Goal: Task Accomplishment & Management: Use online tool/utility

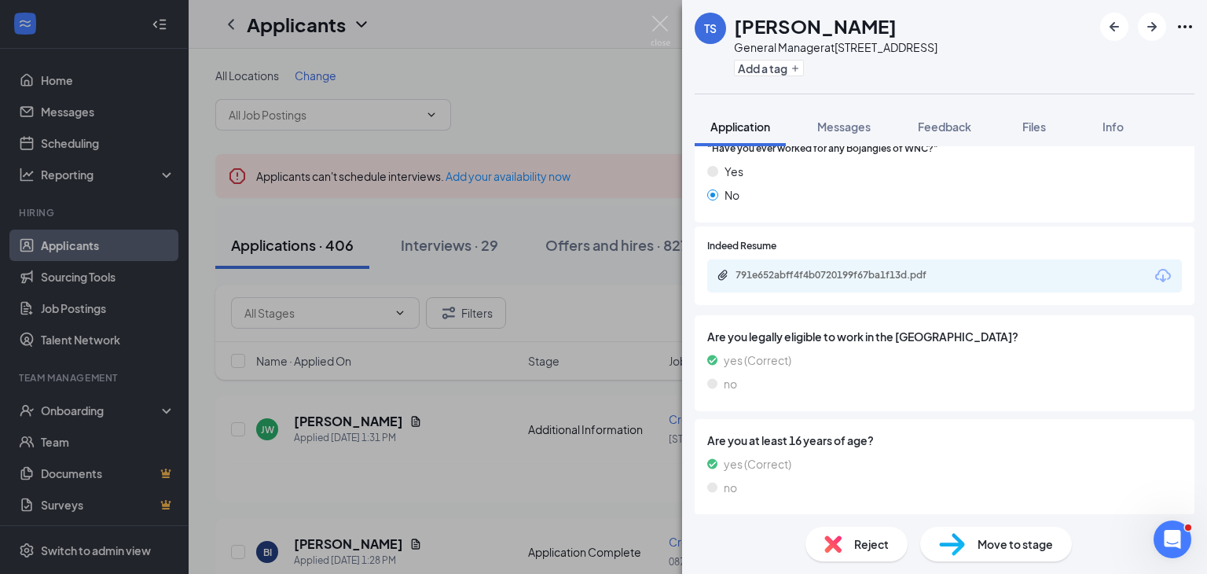
scroll to position [630, 0]
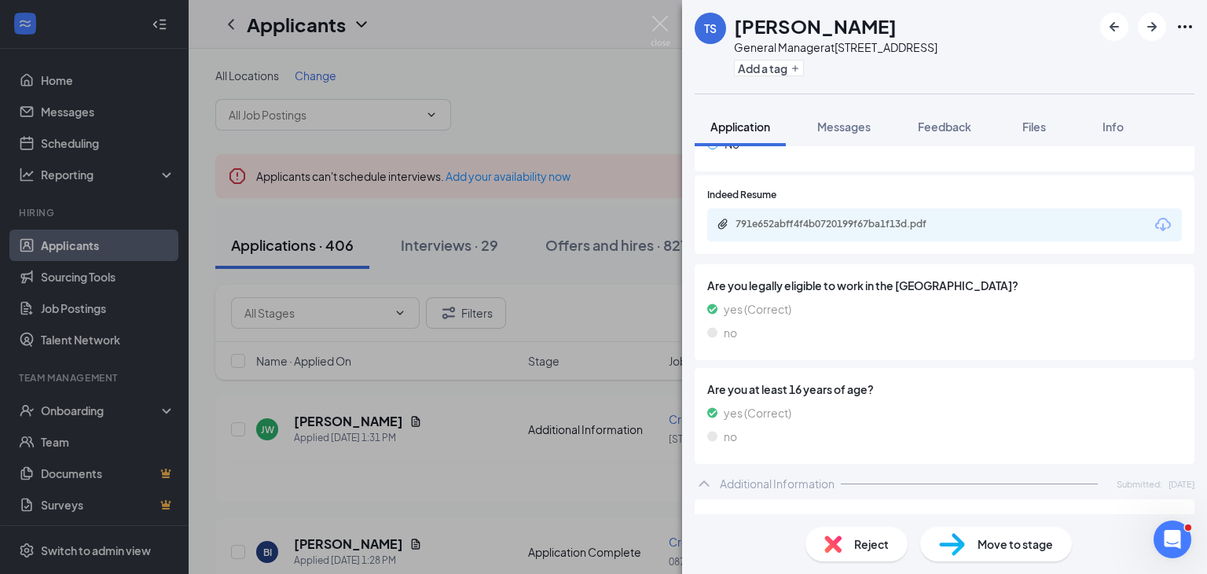
click at [1155, 221] on icon "Download" at bounding box center [1163, 224] width 16 height 13
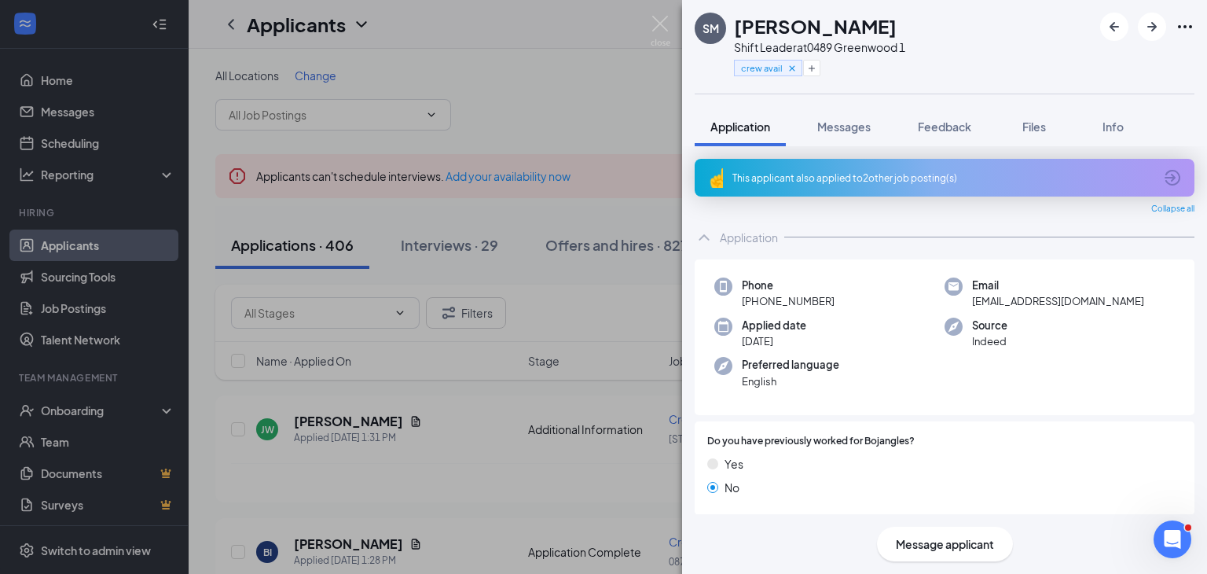
click at [824, 177] on div "This applicant also applied to 2 other job posting(s)" at bounding box center [943, 177] width 421 height 13
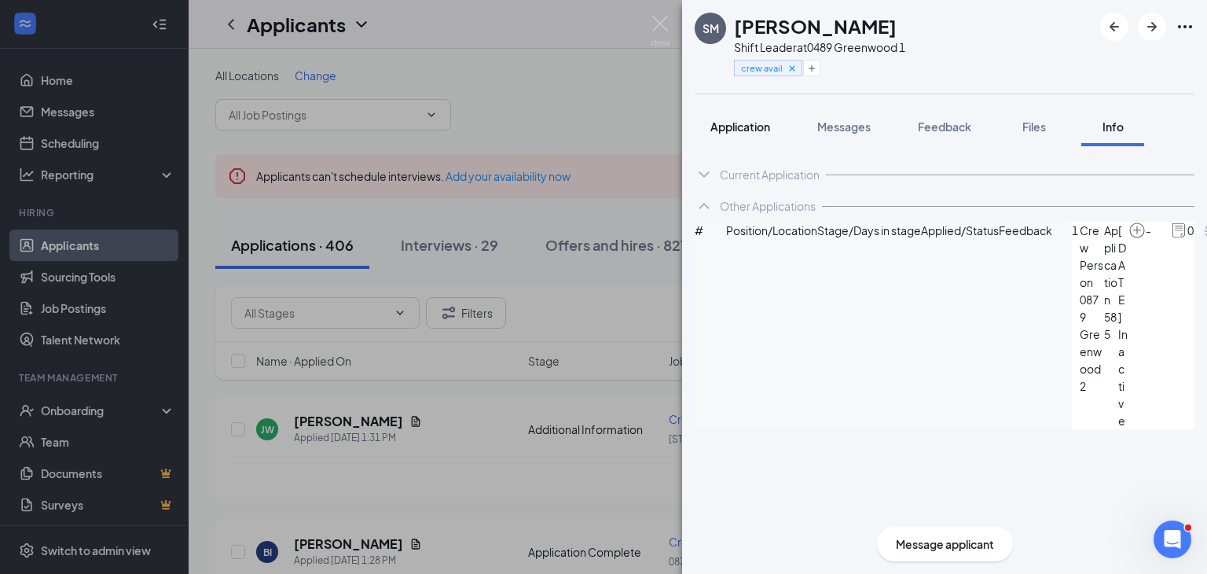
click at [753, 123] on span "Application" at bounding box center [741, 126] width 60 height 14
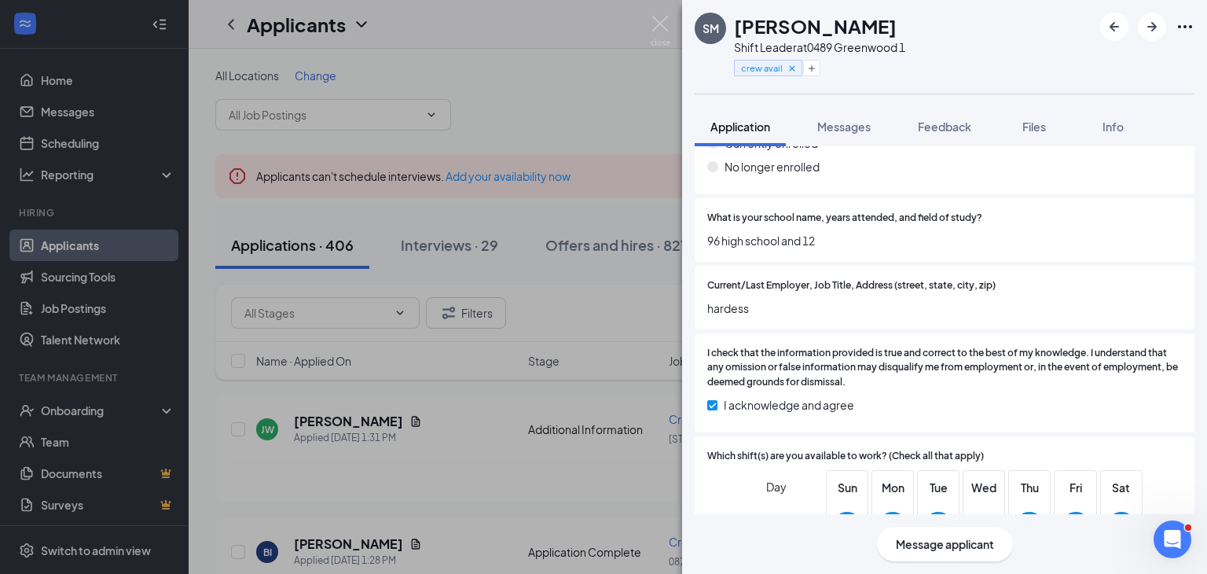
scroll to position [1621, 0]
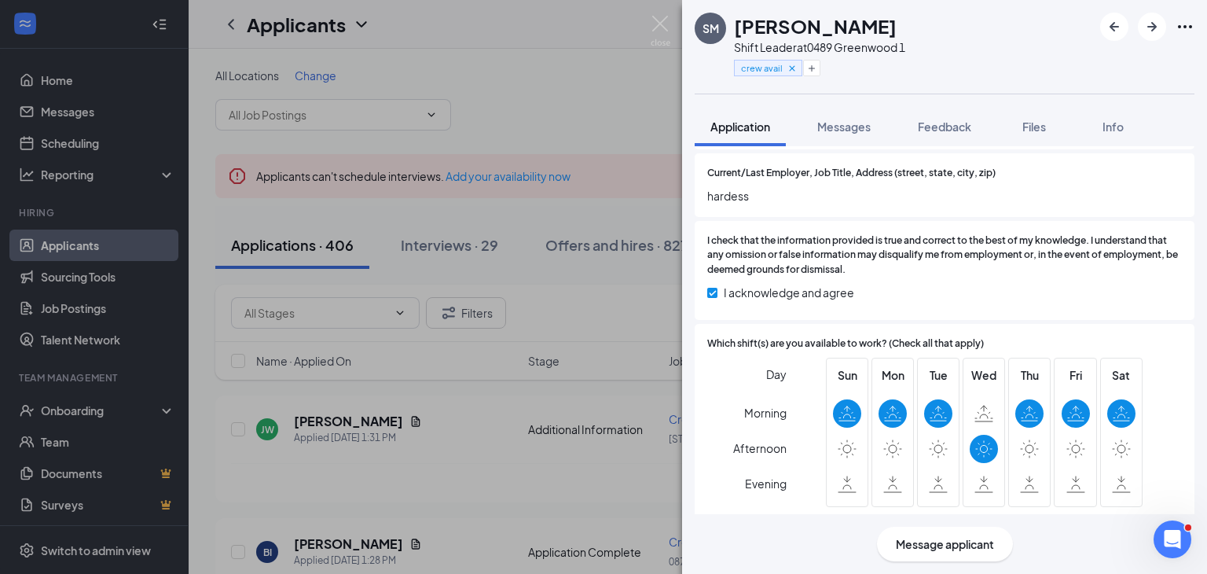
click at [582, 287] on div "SM [PERSON_NAME] Shift Leader at 0489 Greenwood 1 crew avail Application Messag…" at bounding box center [603, 287] width 1207 height 574
